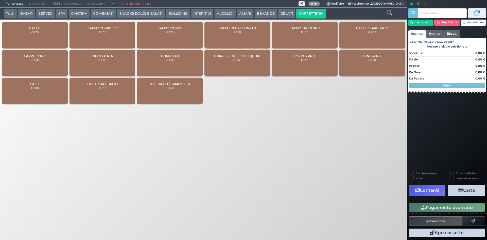
drag, startPoint x: 12, startPoint y: 14, endPoint x: 43, endPoint y: 8, distance: 31.8
click at [12, 13] on button "Tutti" at bounding box center [10, 14] width 13 height 10
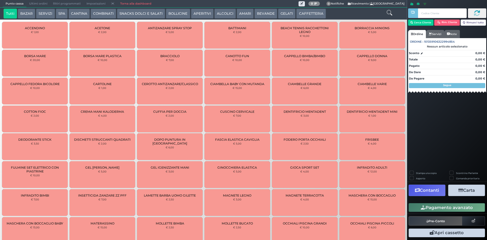
click at [387, 12] on icon at bounding box center [390, 13] width 6 height 6
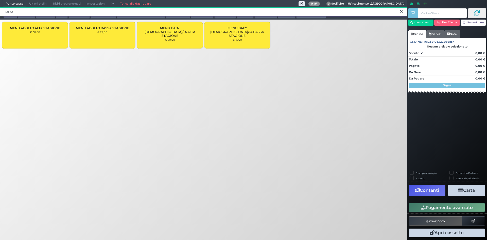
type input "MENU"
click at [40, 39] on div "MENU ADULTO ALTA STAGIONE € 30,00" at bounding box center [35, 35] width 66 height 27
click at [40, 38] on div "MENU ADULTO ALTA STAGIONE € 30,00" at bounding box center [35, 35] width 66 height 27
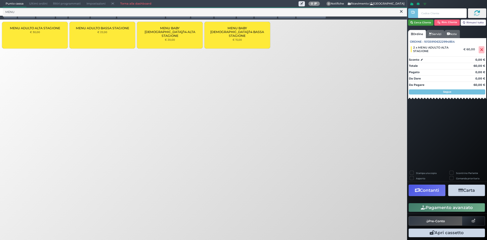
click at [426, 22] on button "Cerca Cliente" at bounding box center [421, 23] width 26 height 6
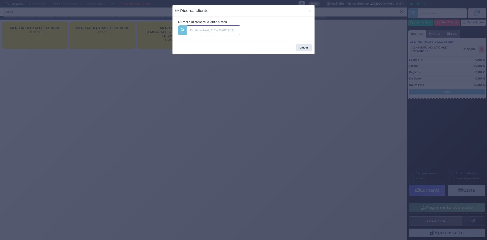
click at [224, 32] on input "text" at bounding box center [213, 30] width 53 height 10
type input "DI BELLO"
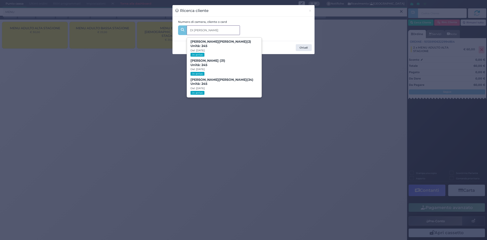
click at [224, 85] on span "Roberto Di Bello (34) Unità: 245 Dal: 10/08/2025 In arrivo" at bounding box center [224, 86] width 74 height 19
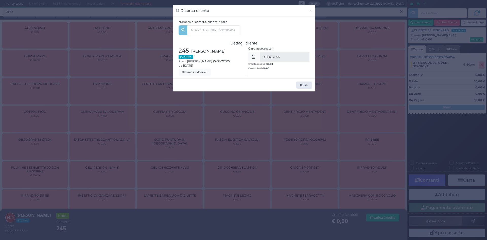
click at [351, 68] on div "Ricerca cliente × Numero di camera, cliente o card DI BELLO Leonardo Di Bello (…" at bounding box center [243, 120] width 487 height 240
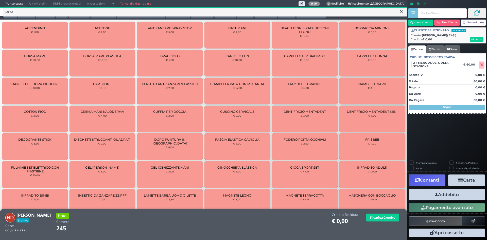
click at [452, 190] on button "Addebito" at bounding box center [447, 194] width 76 height 11
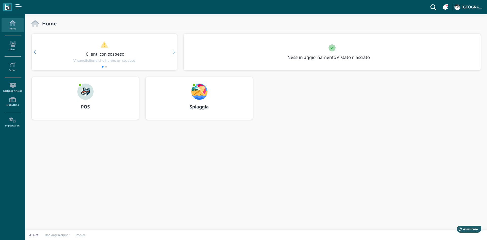
click at [202, 90] on img at bounding box center [199, 91] width 16 height 16
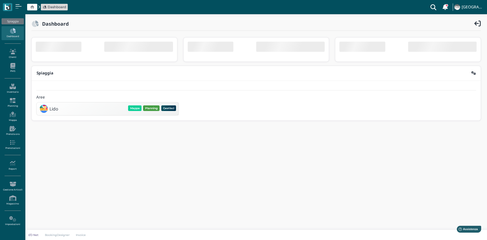
click at [145, 108] on button "Planning" at bounding box center [151, 108] width 16 height 6
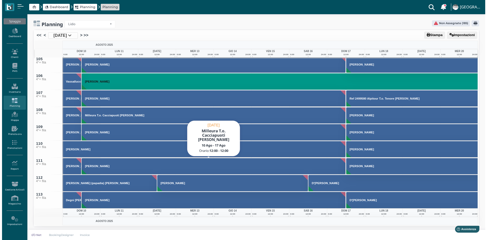
scroll to position [1700, 0]
